Goal: Information Seeking & Learning: Check status

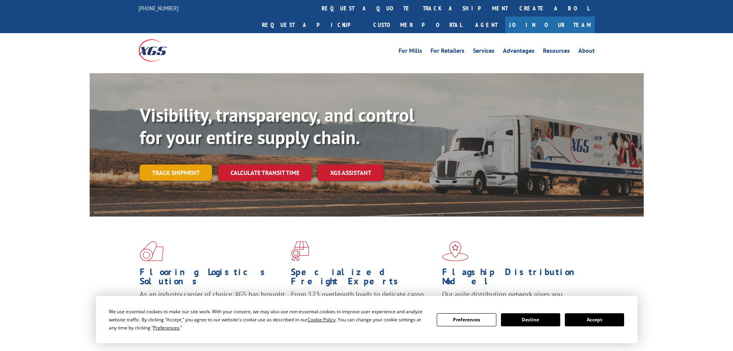
click at [172, 164] on link "Track shipment" at bounding box center [176, 172] width 72 height 16
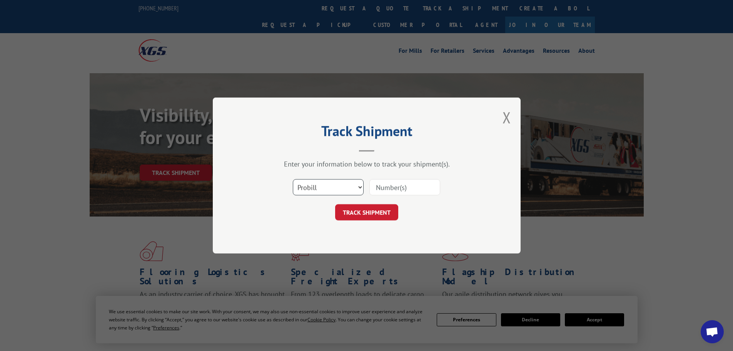
click at [337, 189] on select "Select category... Probill BOL PO" at bounding box center [328, 187] width 71 height 16
select select "bol"
click at [293, 179] on select "Select category... Probill BOL PO" at bounding box center [328, 187] width 71 height 16
click at [384, 191] on input at bounding box center [405, 187] width 71 height 16
paste input "421237"
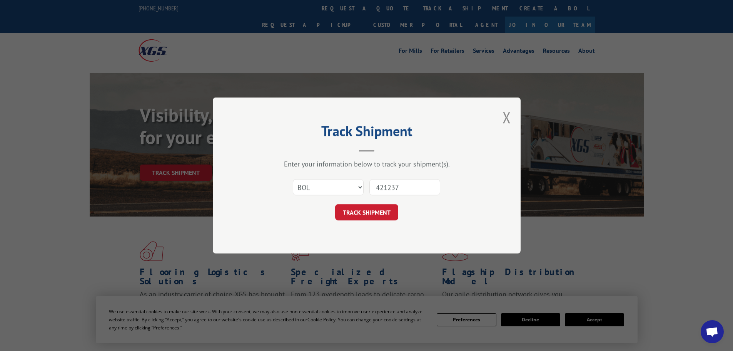
type input "421237"
click at [357, 221] on div "Track Shipment Enter your information below to track your shipment(s). Select c…" at bounding box center [367, 175] width 308 height 156
click at [358, 214] on button "TRACK SHIPMENT" at bounding box center [366, 212] width 63 height 16
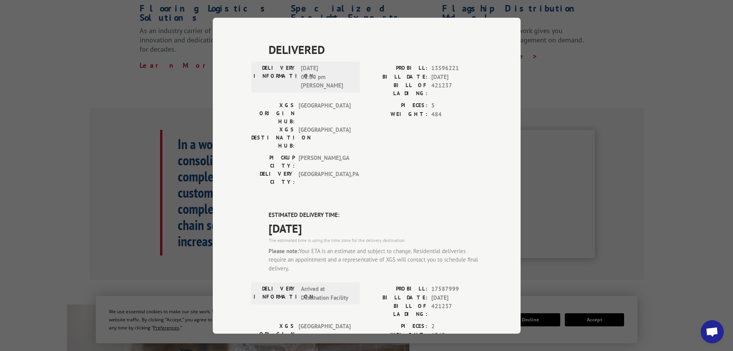
scroll to position [270, 0]
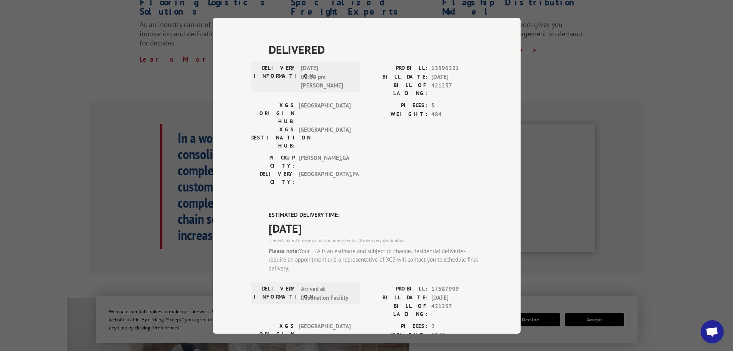
click at [244, 172] on div "Track Shipment DELIVERED DELIVERY INFORMATION: PROBILL: 9894413 BILL DATE: [DAT…" at bounding box center [367, 176] width 308 height 316
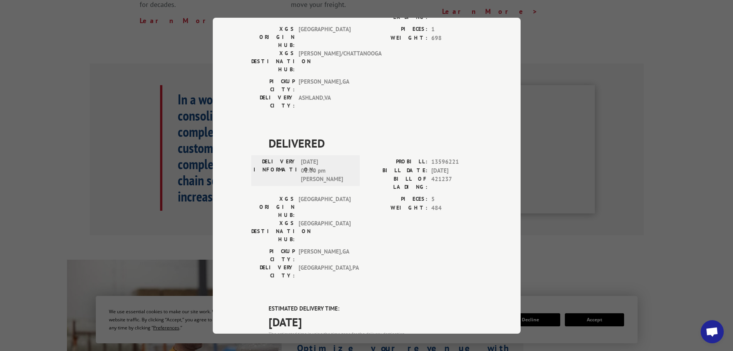
scroll to position [116, 0]
